Goal: Transaction & Acquisition: Purchase product/service

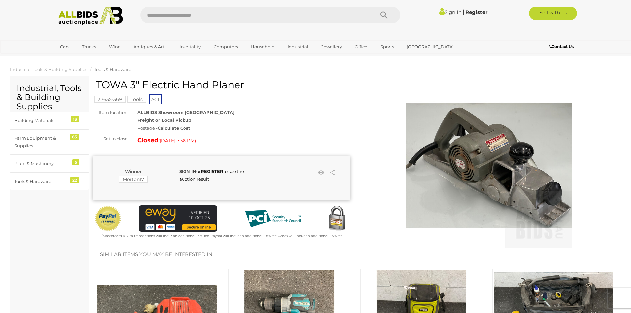
click at [189, 170] on strong "SIGN IN" at bounding box center [187, 171] width 17 height 5
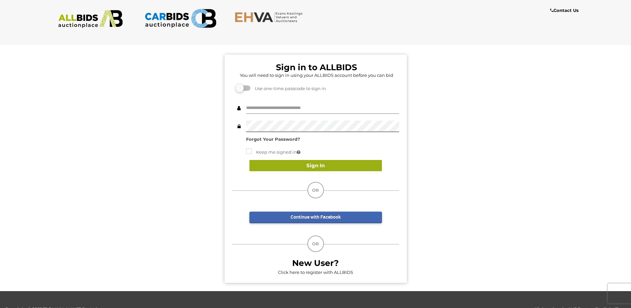
type input "*****"
click at [284, 167] on button "Sign In" at bounding box center [315, 166] width 133 height 12
